Goal: Task Accomplishment & Management: Use online tool/utility

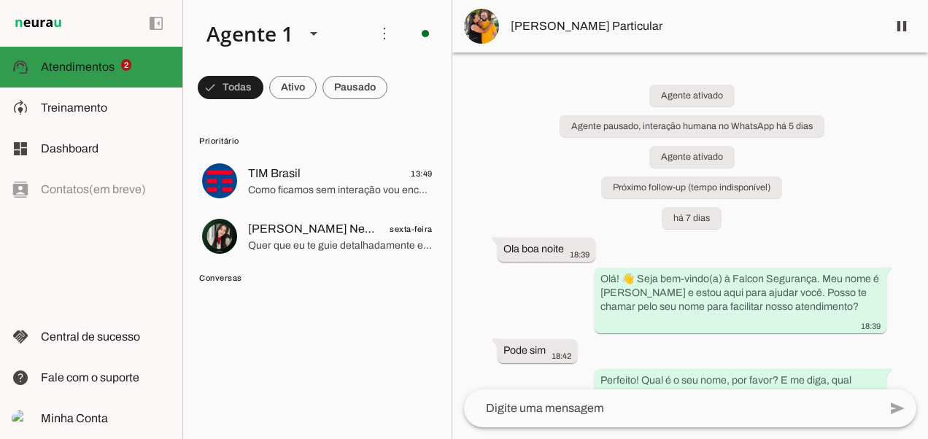
click at [117, 67] on slot at bounding box center [106, 67] width 130 height 18
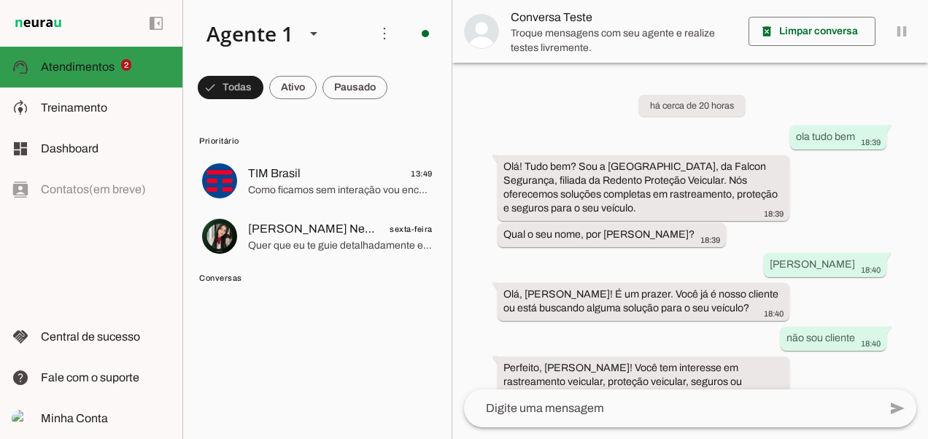
scroll to position [474, 0]
